Goal: Task Accomplishment & Management: Manage account settings

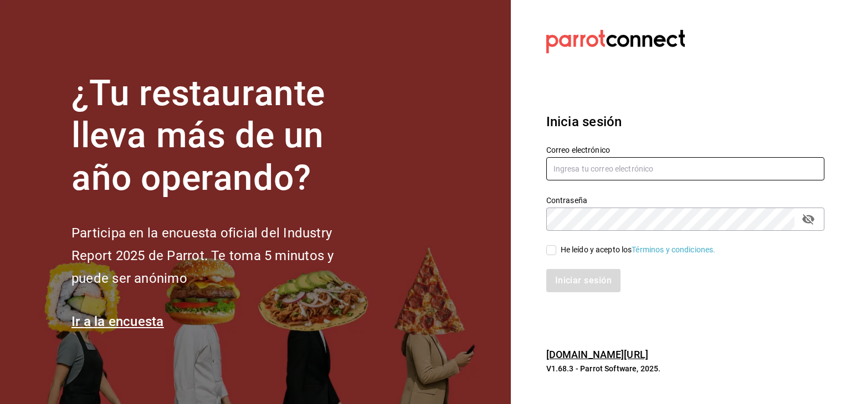
type input "bosterokapanga@gmail.com"
click at [554, 253] on input "He leído y acepto los Términos y condiciones." at bounding box center [551, 250] width 10 height 10
checkbox input "true"
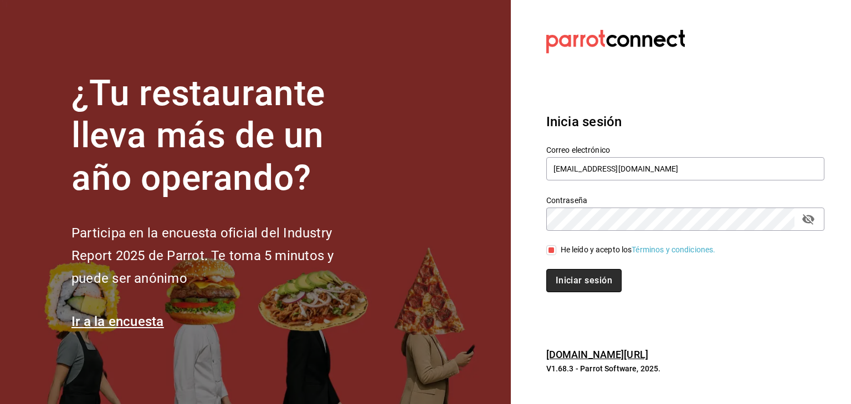
click at [579, 281] on button "Iniciar sesión" at bounding box center [583, 280] width 75 height 23
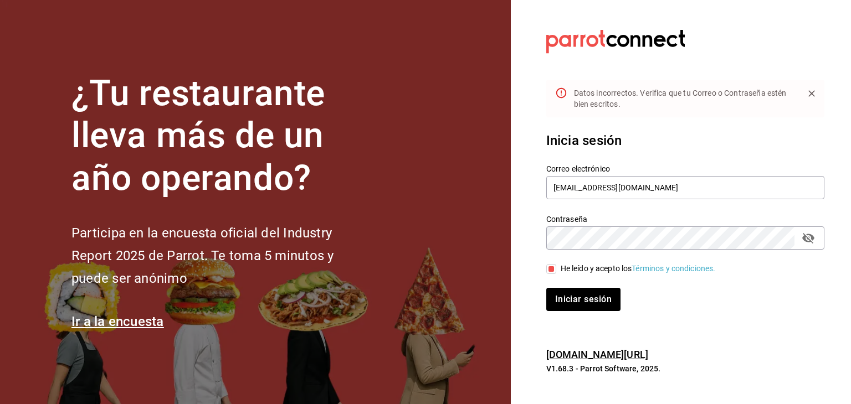
click at [811, 96] on icon "Close" at bounding box center [811, 93] width 11 height 11
